Goal: Task Accomplishment & Management: Manage account settings

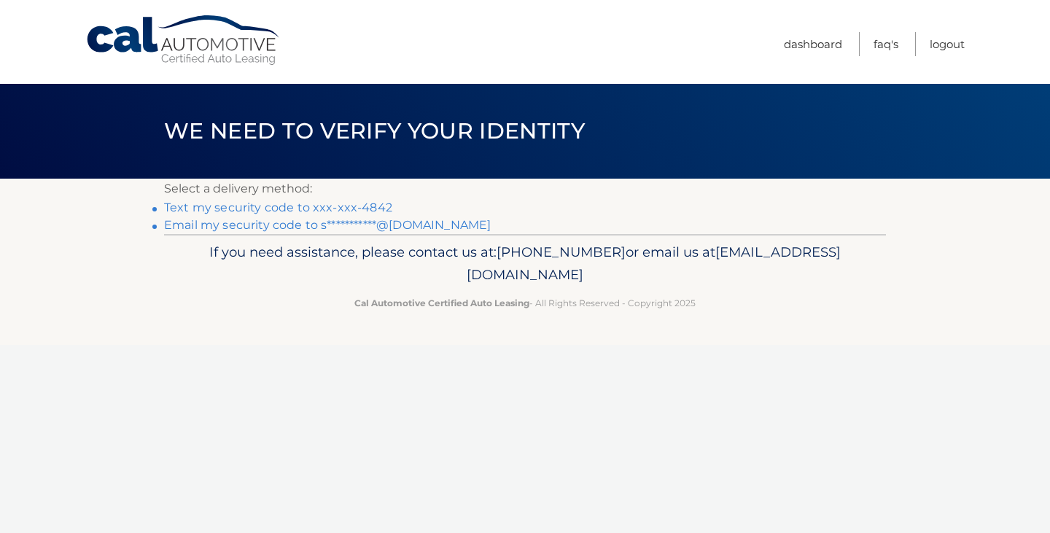
click at [381, 205] on link "Text my security code to xxx-xxx-4842" at bounding box center [278, 207] width 228 height 14
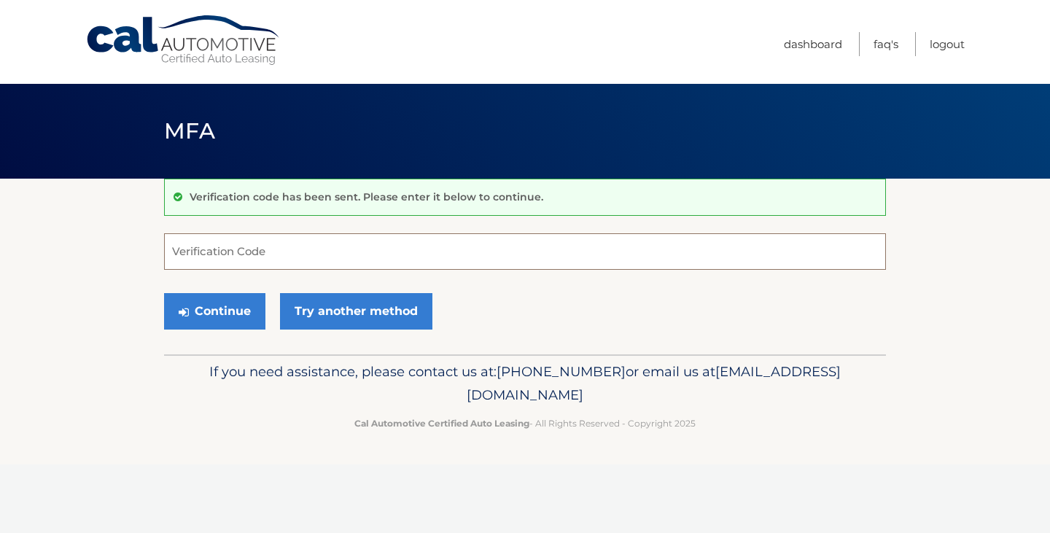
click at [385, 247] on input "Verification Code" at bounding box center [525, 251] width 722 height 36
type input "330385"
click at [246, 320] on button "Continue" at bounding box center [214, 311] width 101 height 36
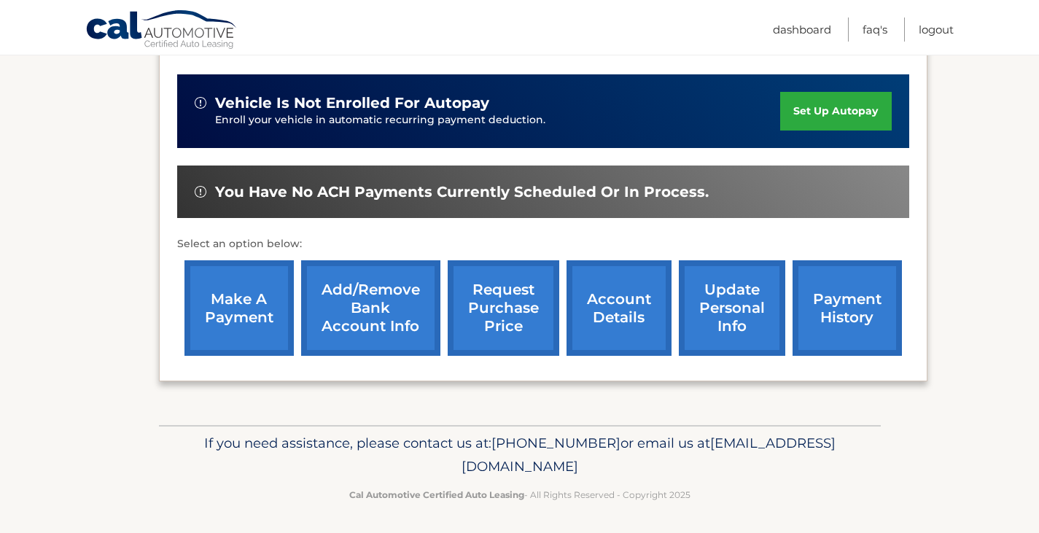
scroll to position [350, 0]
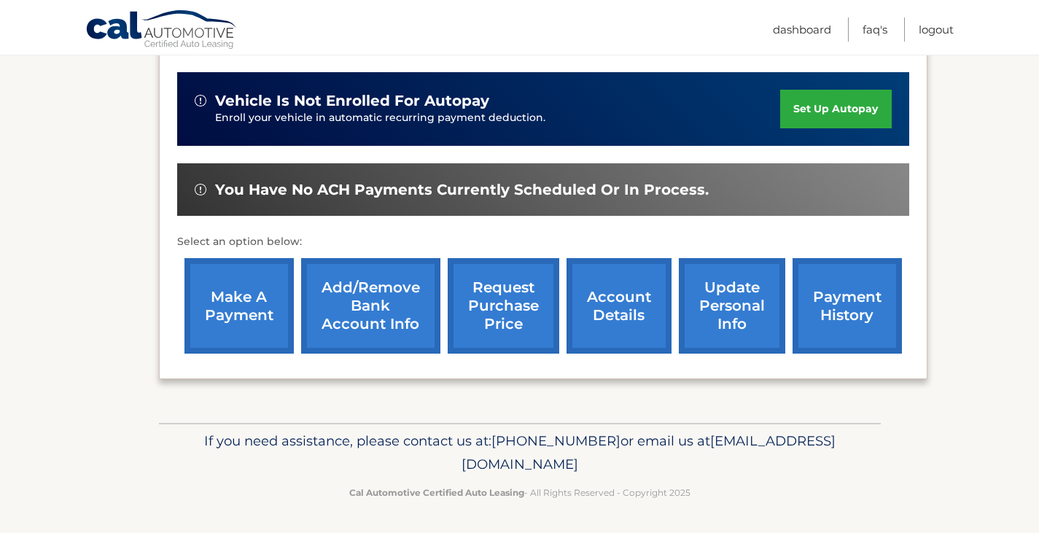
click at [230, 299] on link "make a payment" at bounding box center [238, 306] width 109 height 96
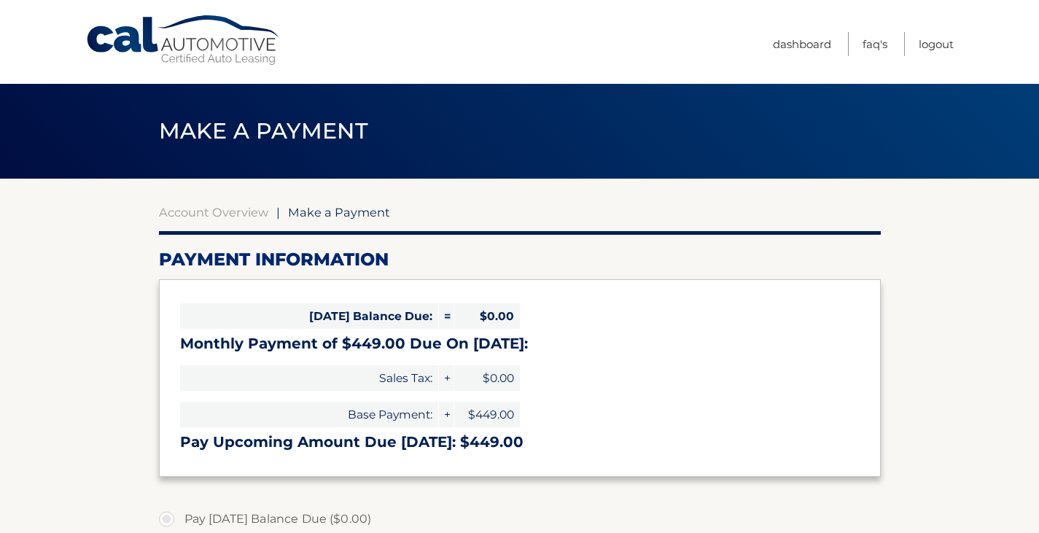
select select "Mzg3MTU0YzEtMjRmOS00NzRmLWEyYTItZWY4MDU5N2M4NzI3"
click at [934, 44] on link "Logout" at bounding box center [936, 44] width 35 height 24
